Goal: Information Seeking & Learning: Learn about a topic

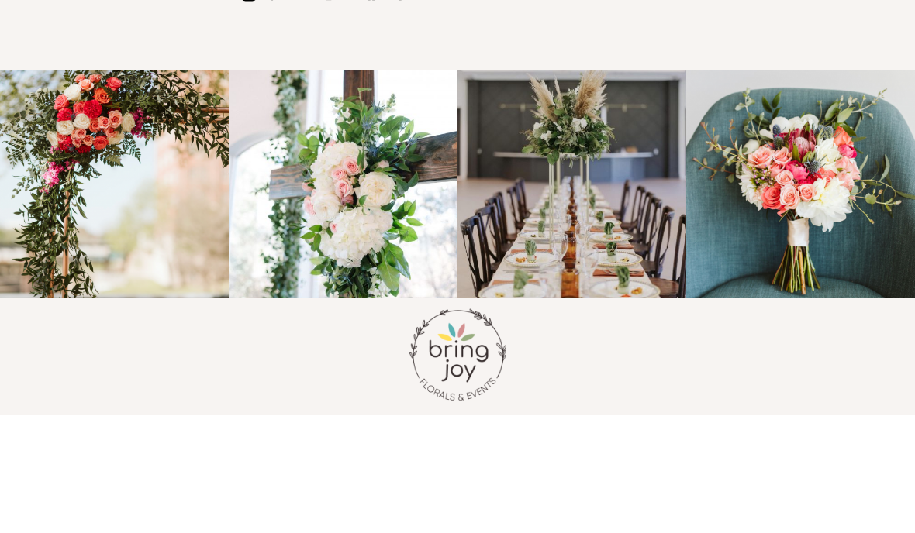
scroll to position [1083, 0]
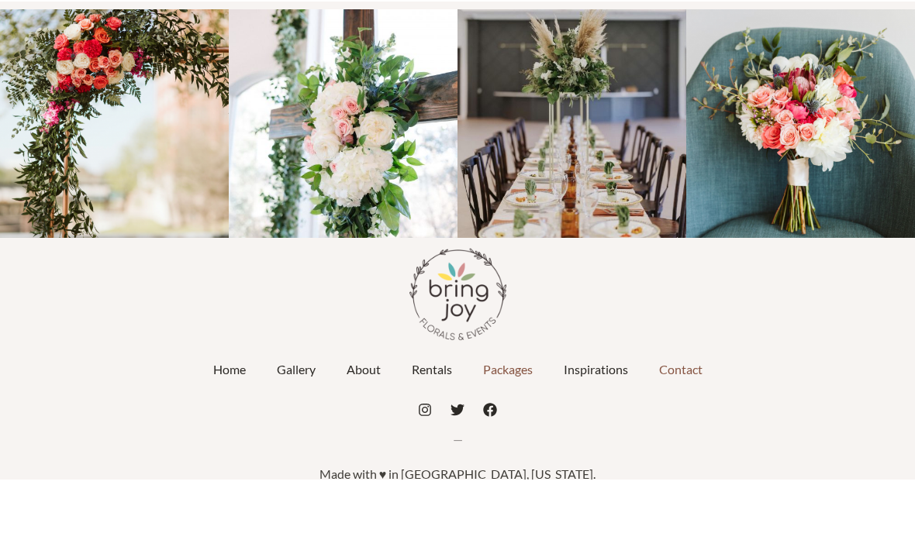
click at [519, 404] on link "Packages" at bounding box center [508, 423] width 81 height 39
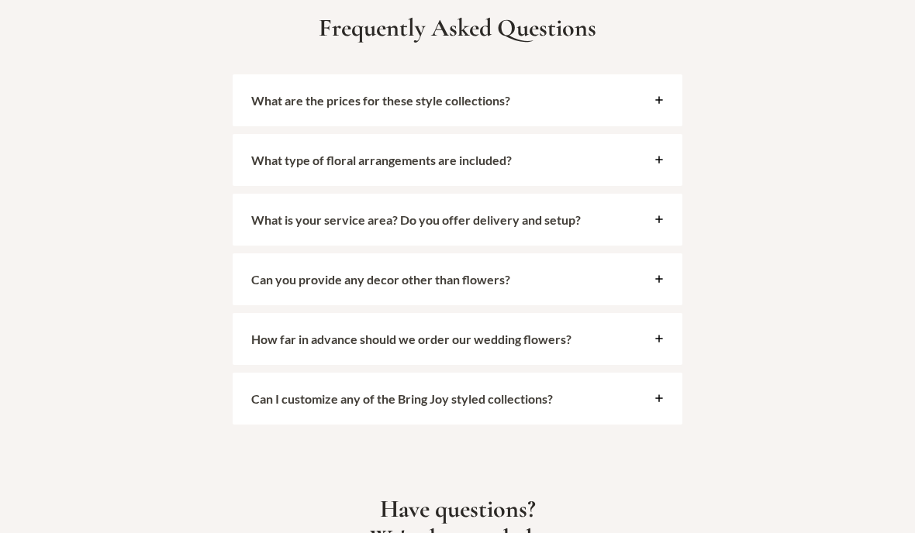
scroll to position [3561, 0]
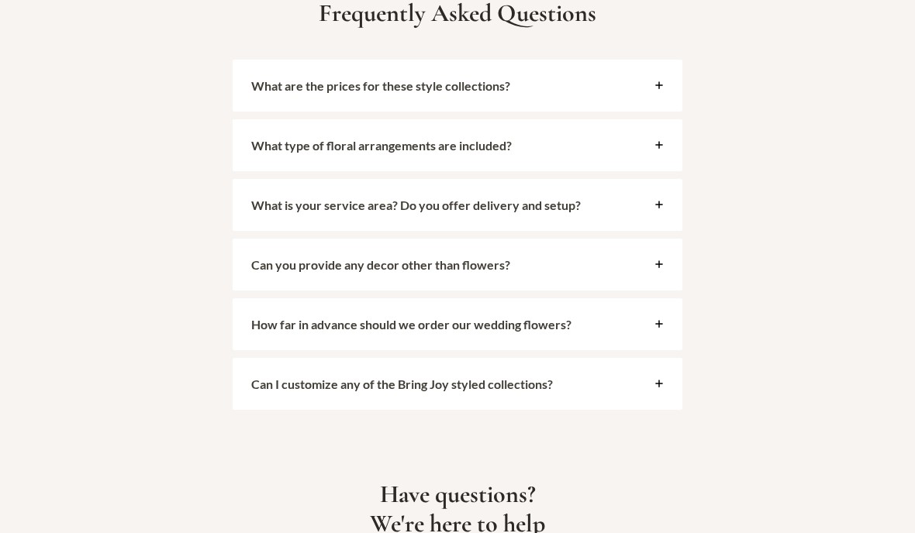
click at [657, 405] on div "Can I customize any of the Bring Joy styled collections?" at bounding box center [458, 384] width 450 height 52
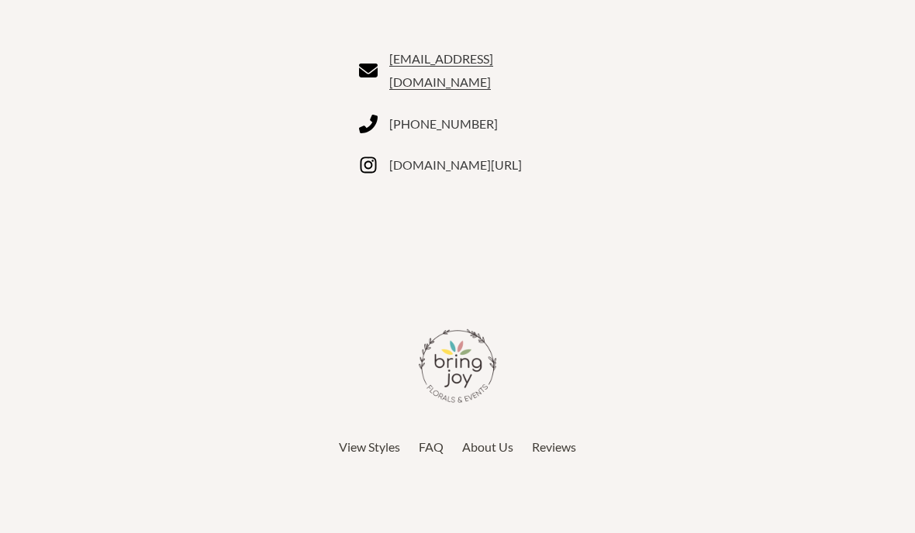
scroll to position [4298, 0]
click at [434, 441] on span "FAQ" at bounding box center [431, 448] width 25 height 15
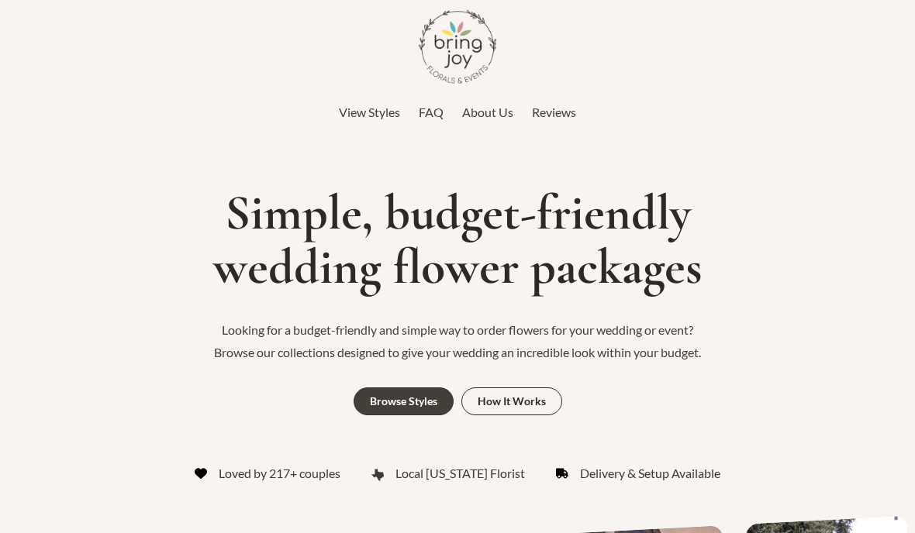
scroll to position [4360, 0]
click at [372, 112] on span "View Styles" at bounding box center [369, 112] width 61 height 15
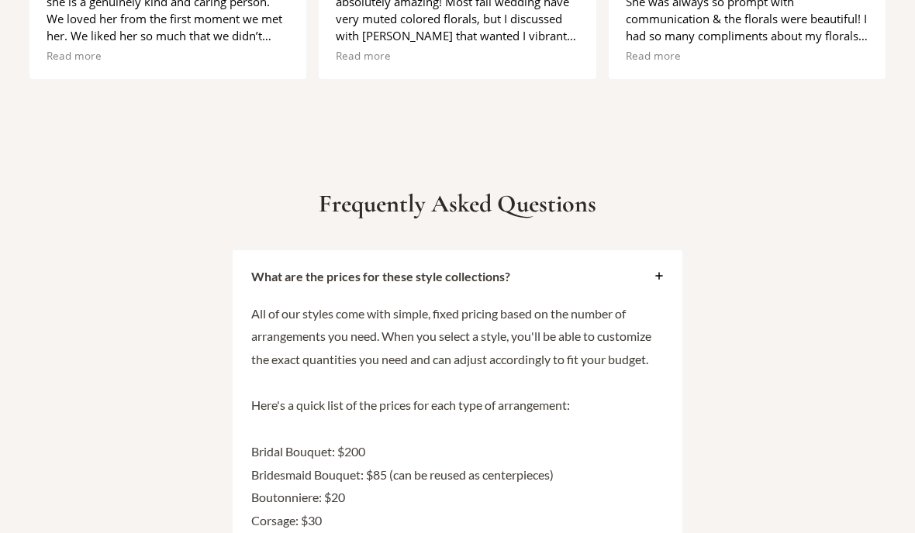
scroll to position [3364, 0]
